Goal: Task Accomplishment & Management: Complete application form

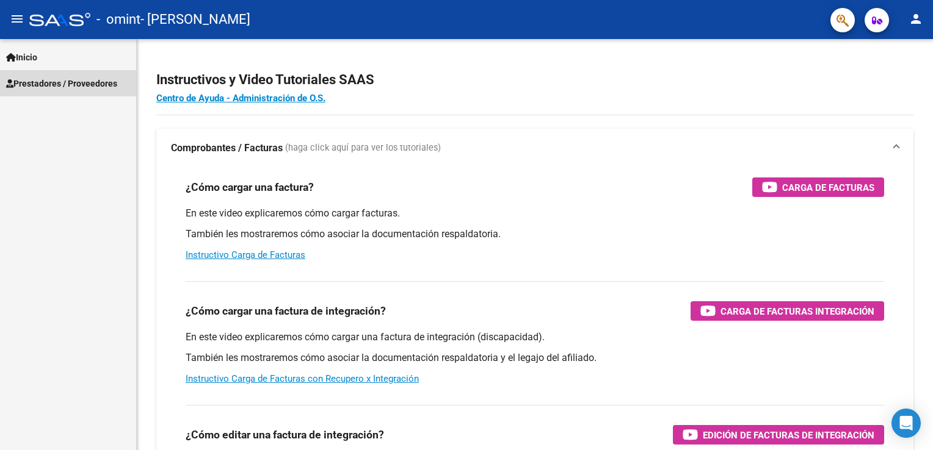
click at [60, 81] on span "Prestadores / Proveedores" at bounding box center [61, 83] width 111 height 13
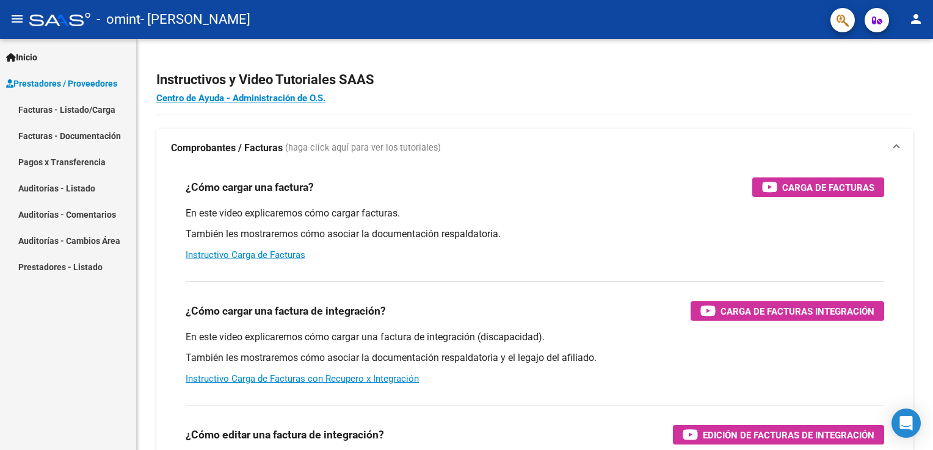
click at [69, 105] on link "Facturas - Listado/Carga" at bounding box center [68, 109] width 136 height 26
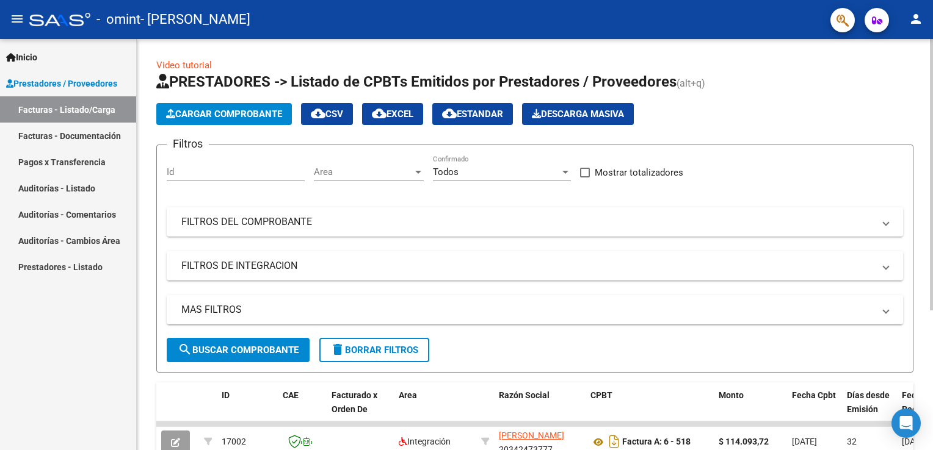
click at [228, 172] on input "Id" at bounding box center [236, 172] width 138 height 11
click at [217, 117] on span "Cargar Comprobante" at bounding box center [224, 114] width 116 height 11
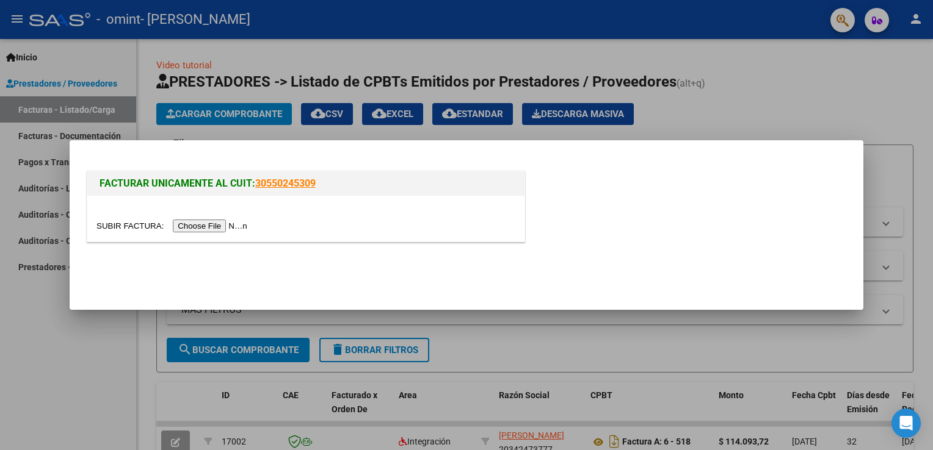
click at [203, 226] on input "file" at bounding box center [173, 226] width 154 height 13
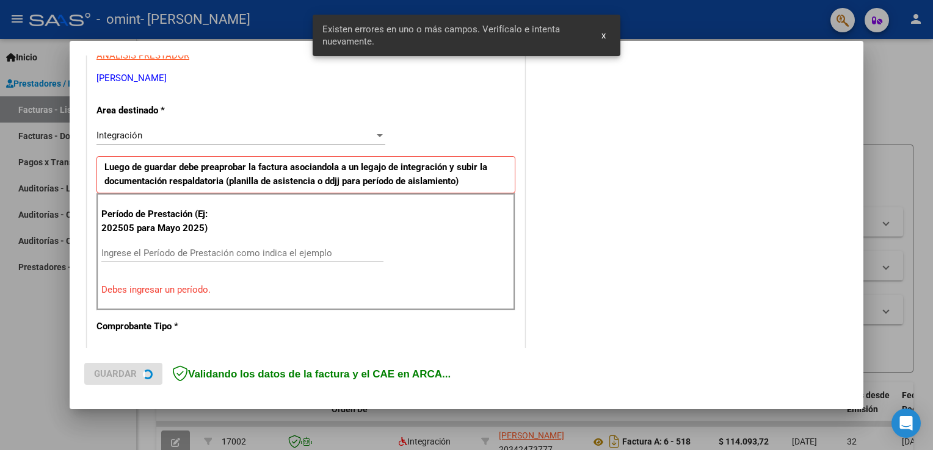
scroll to position [254, 0]
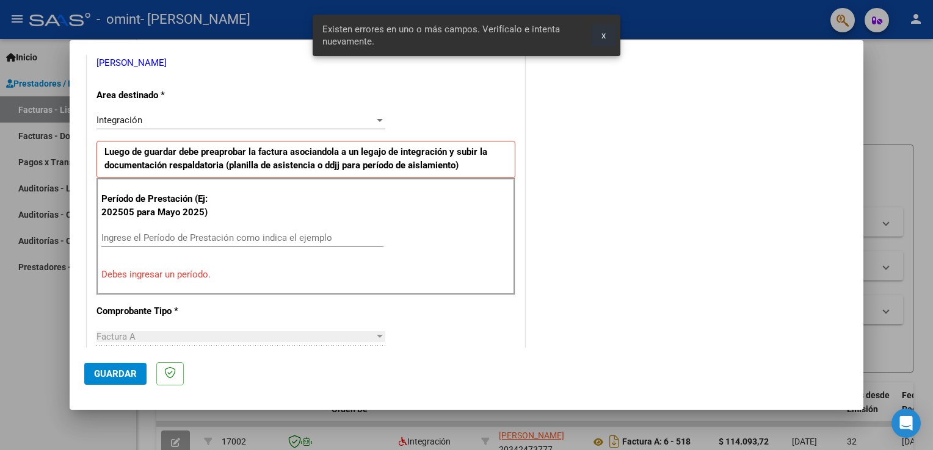
click at [602, 35] on span "x" at bounding box center [603, 35] width 4 height 11
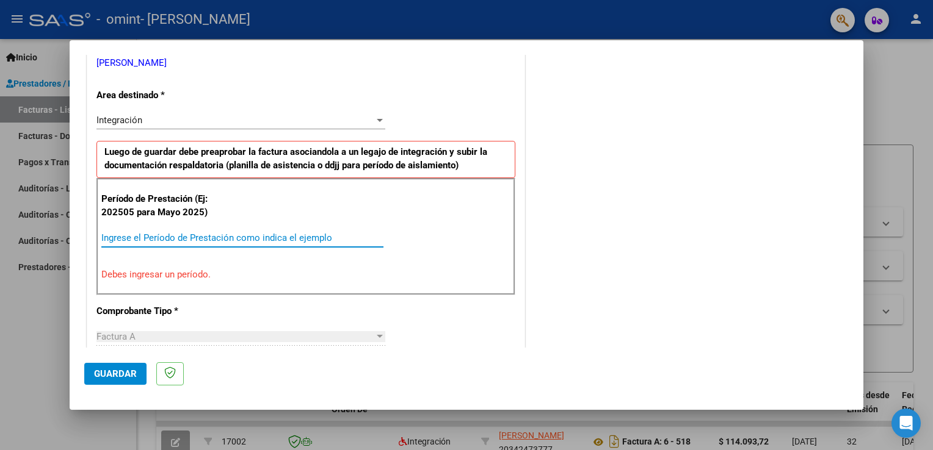
click at [244, 238] on input "Ingrese el Período de Prestación como indica el ejemplo" at bounding box center [242, 238] width 282 height 11
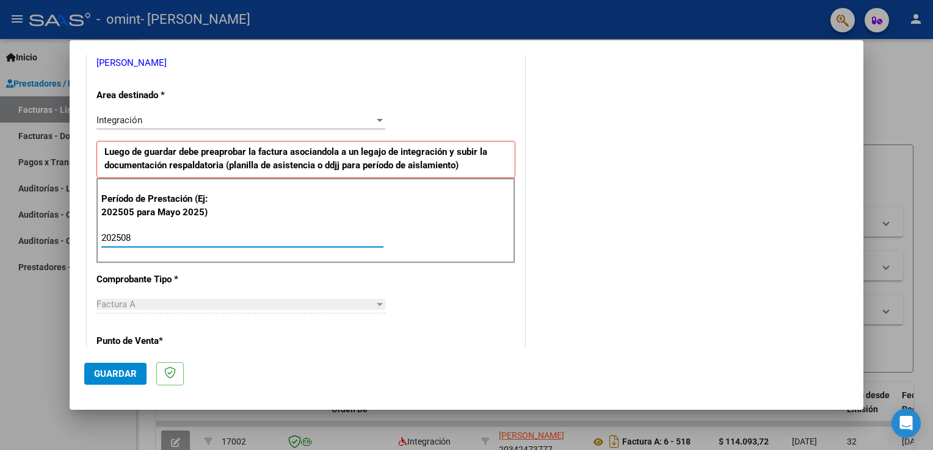
type input "202508"
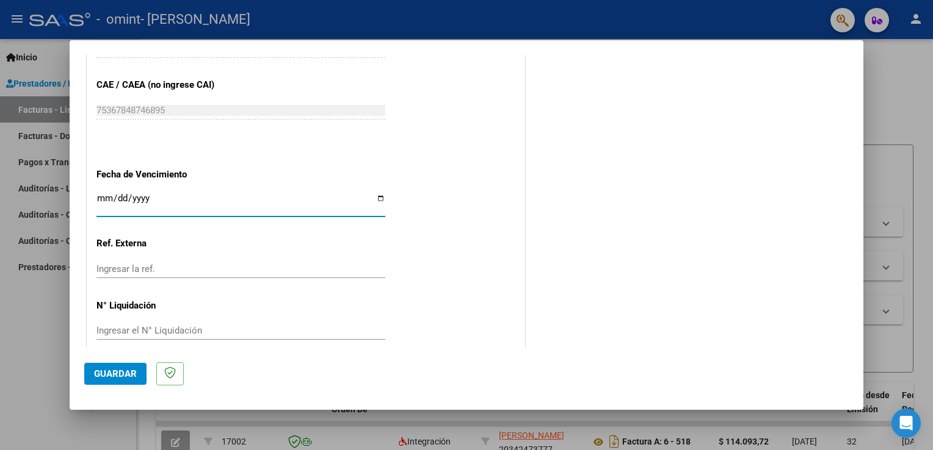
click at [374, 198] on input "Ingresar la fecha" at bounding box center [240, 203] width 289 height 20
type input "[DATE]"
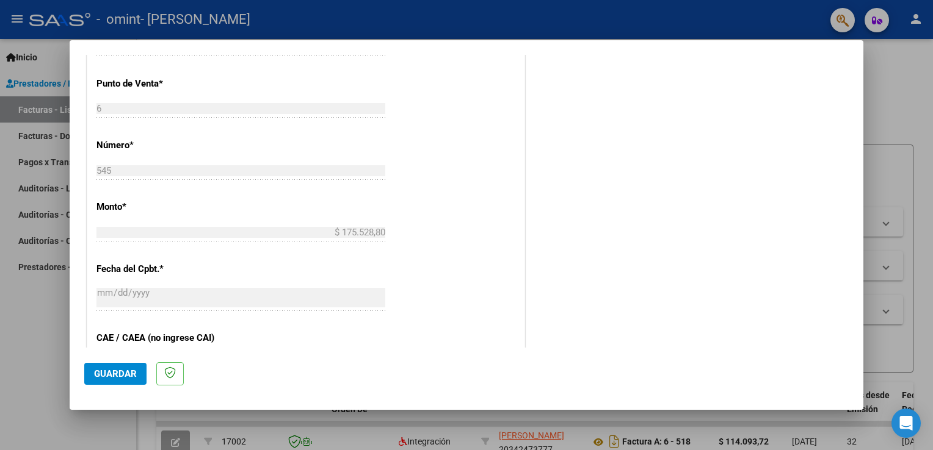
scroll to position [779, 0]
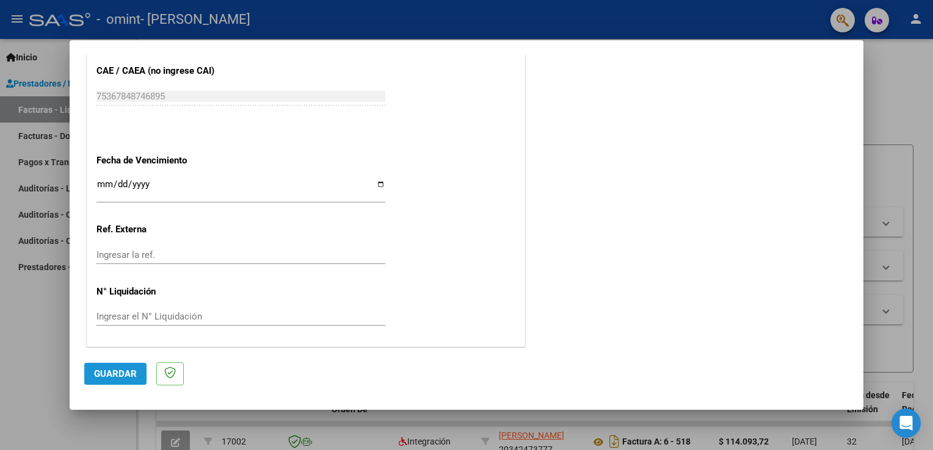
click at [119, 374] on span "Guardar" at bounding box center [115, 374] width 43 height 11
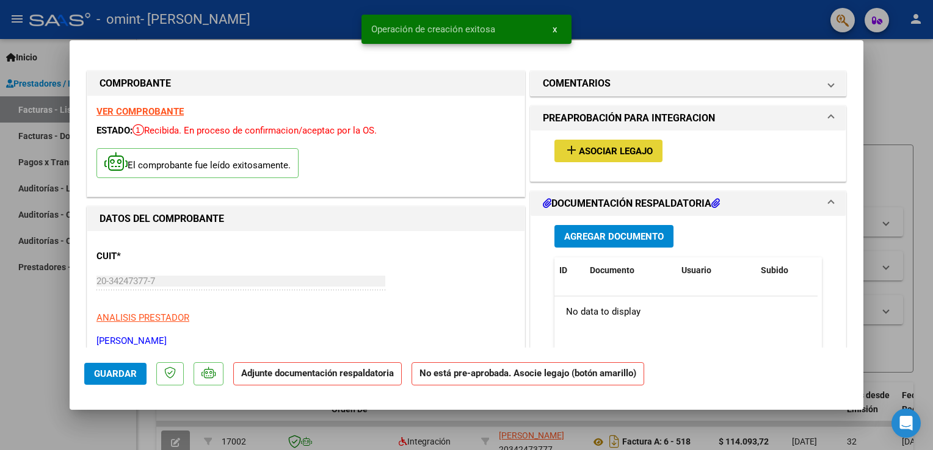
click at [579, 150] on span "Asociar Legajo" at bounding box center [616, 151] width 74 height 11
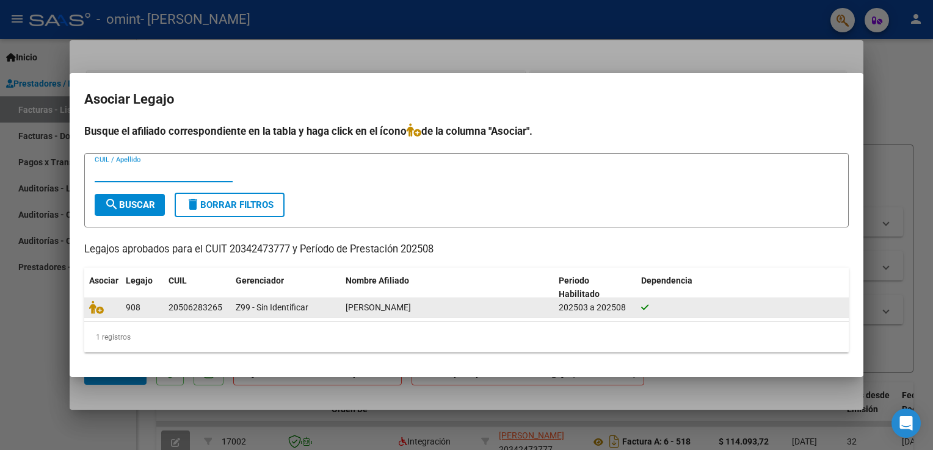
click at [231, 309] on datatable-body-cell "Z99 - Sin Identificar" at bounding box center [286, 307] width 110 height 19
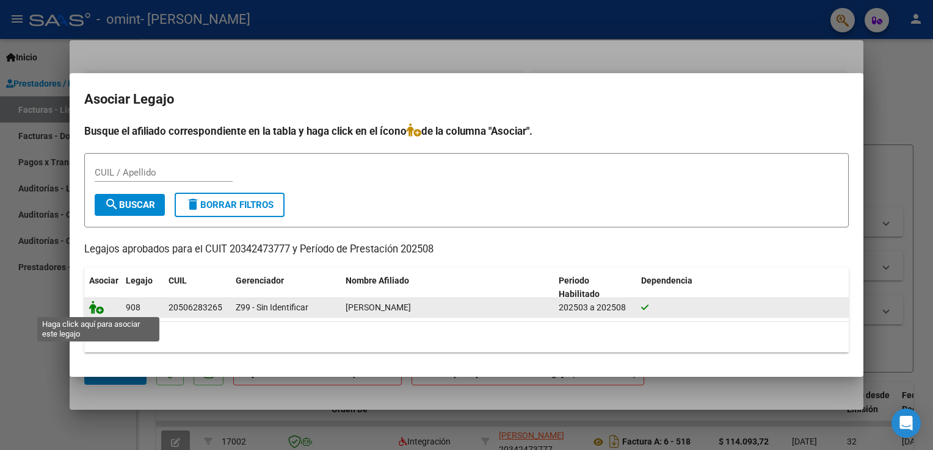
click at [100, 308] on icon at bounding box center [96, 307] width 15 height 13
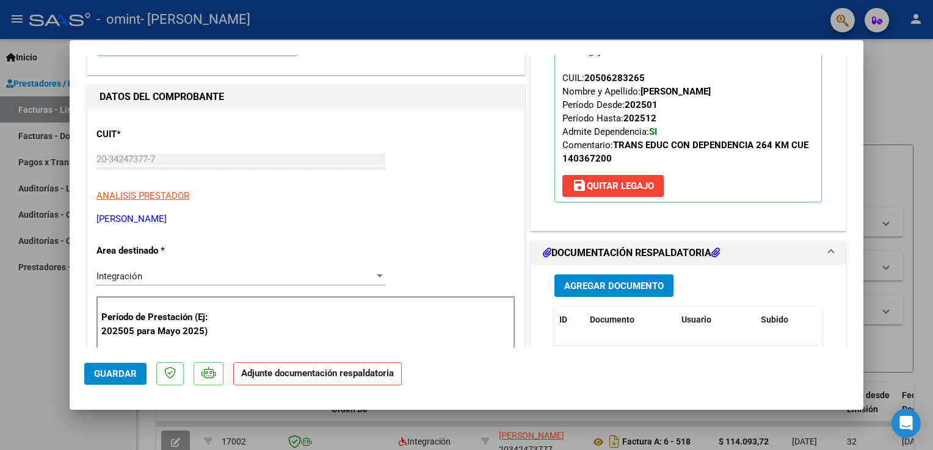
scroll to position [183, 0]
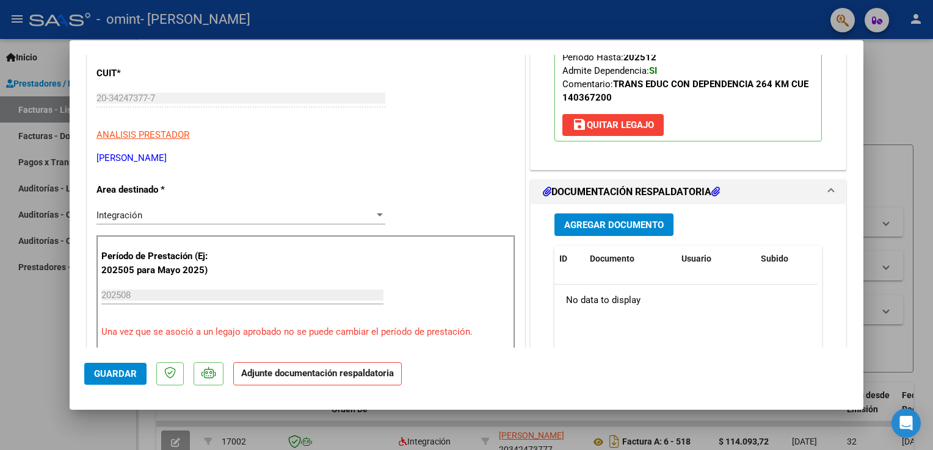
click at [610, 228] on span "Agregar Documento" at bounding box center [613, 225] width 99 height 11
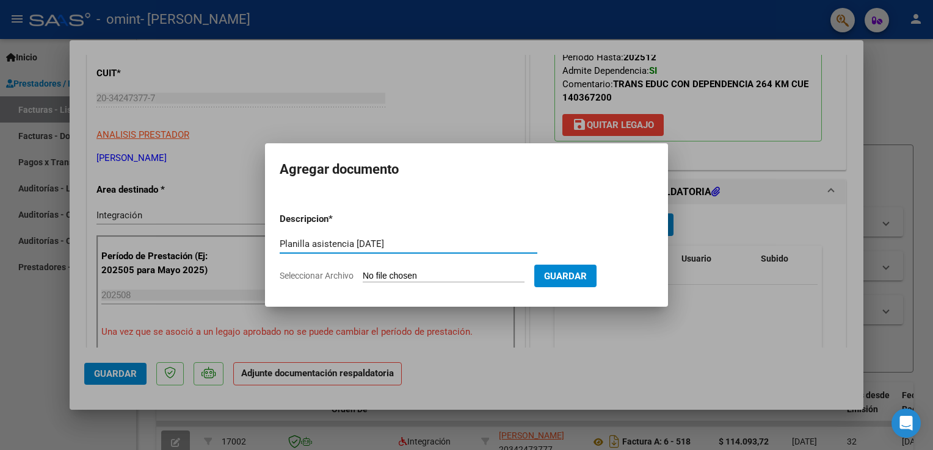
type input "Planilla asistencia [DATE]"
click at [402, 276] on input "Seleccionar Archivo" at bounding box center [444, 277] width 162 height 12
type input "C:\fakepath\[PERSON_NAME][DATE].pdf"
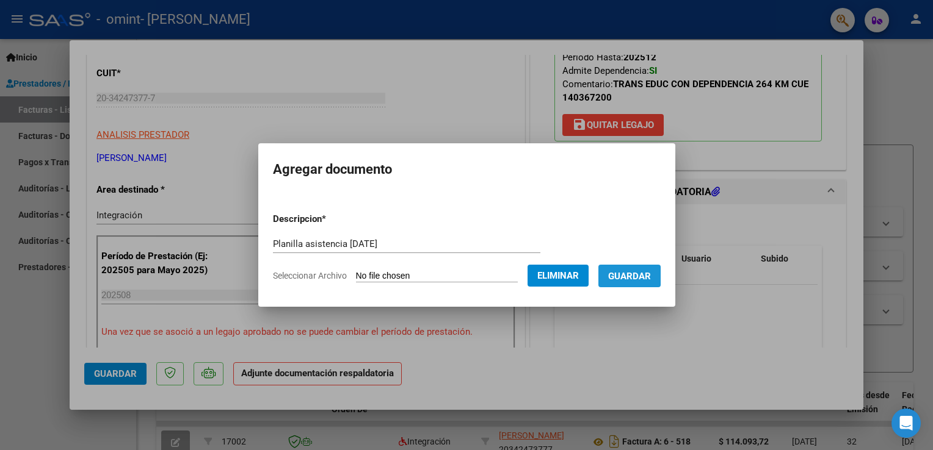
click at [638, 276] on span "Guardar" at bounding box center [629, 276] width 43 height 11
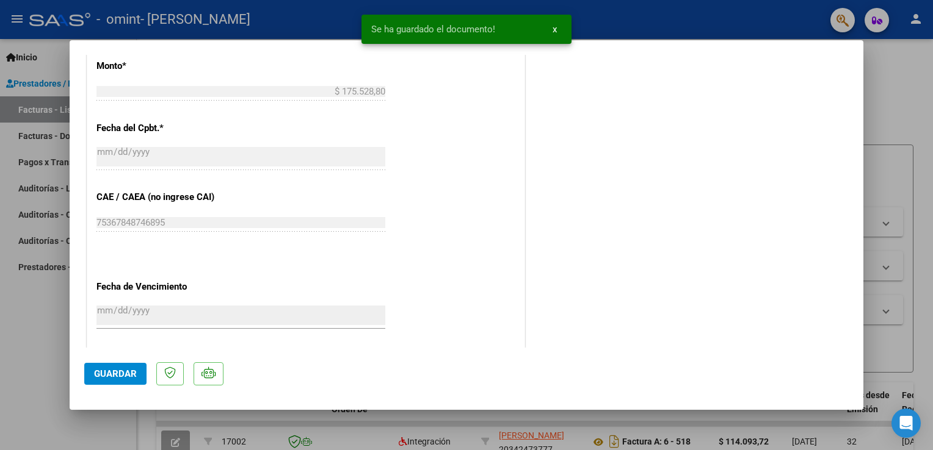
scroll to position [798, 0]
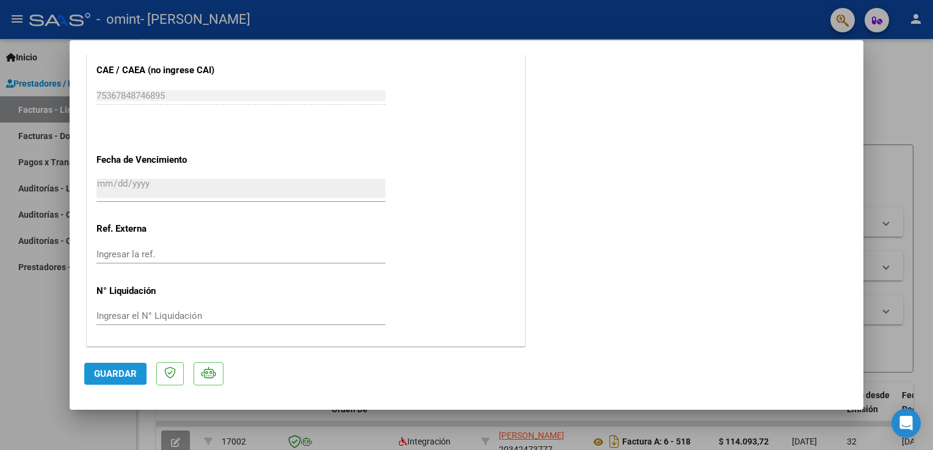
click at [107, 372] on span "Guardar" at bounding box center [115, 374] width 43 height 11
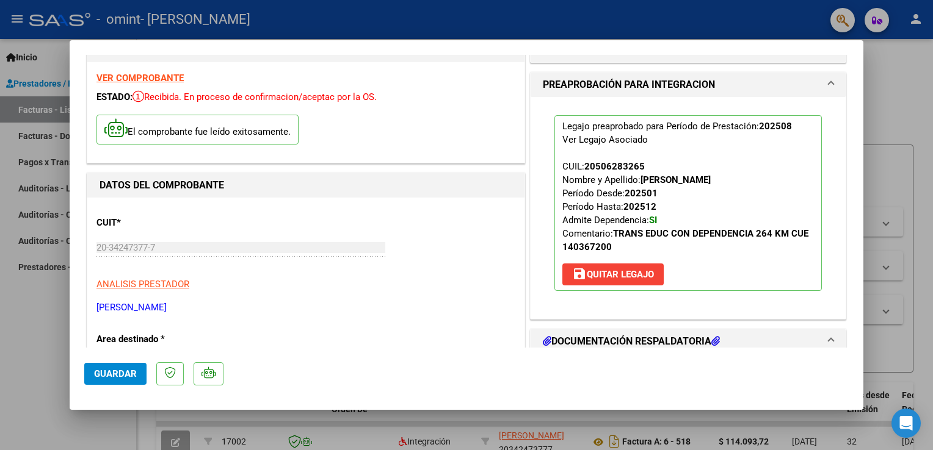
scroll to position [0, 0]
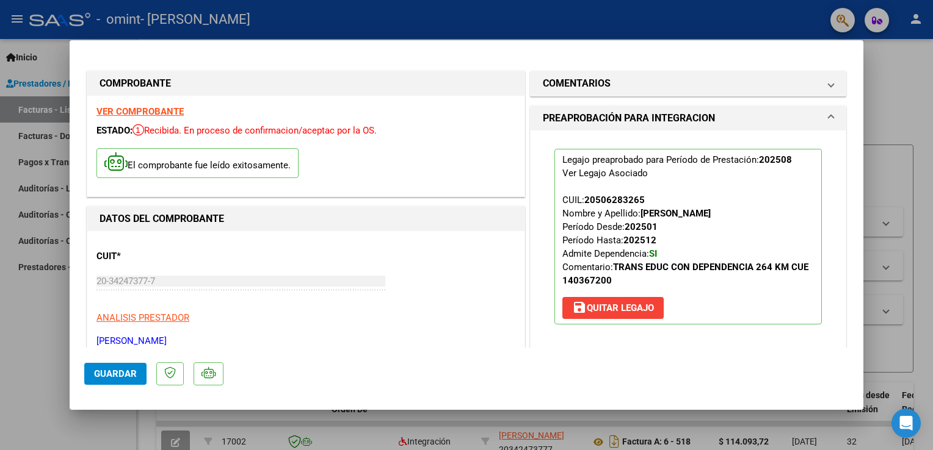
click at [882, 162] on div at bounding box center [466, 225] width 933 height 450
